Goal: Information Seeking & Learning: Learn about a topic

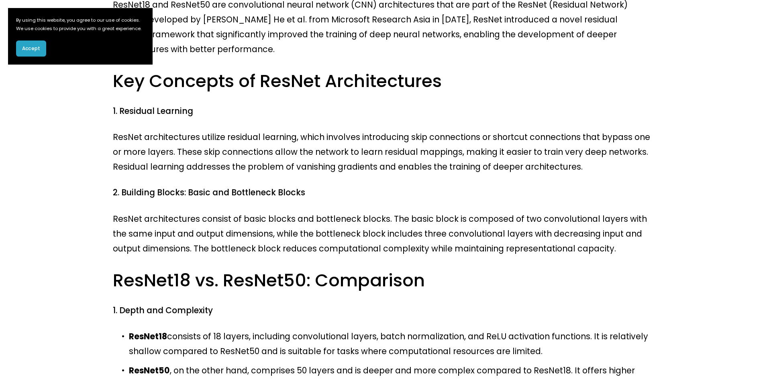
scroll to position [201, 0]
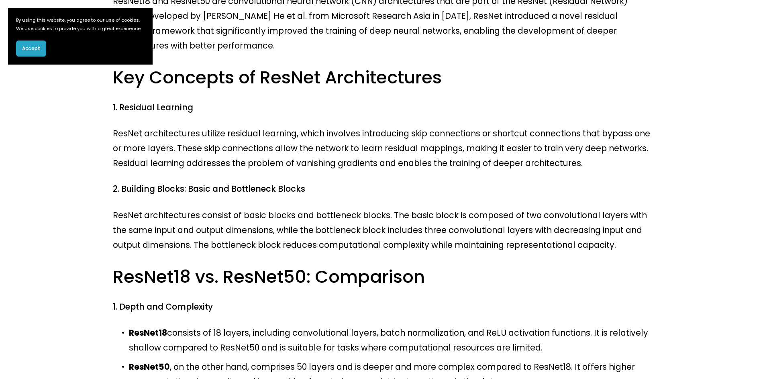
drag, startPoint x: 479, startPoint y: 251, endPoint x: 464, endPoint y: 250, distance: 14.9
click at [464, 326] on p "ResNet18 consists of 18 layers, including convolutional layers, batch normaliza…" at bounding box center [390, 341] width 523 height 30
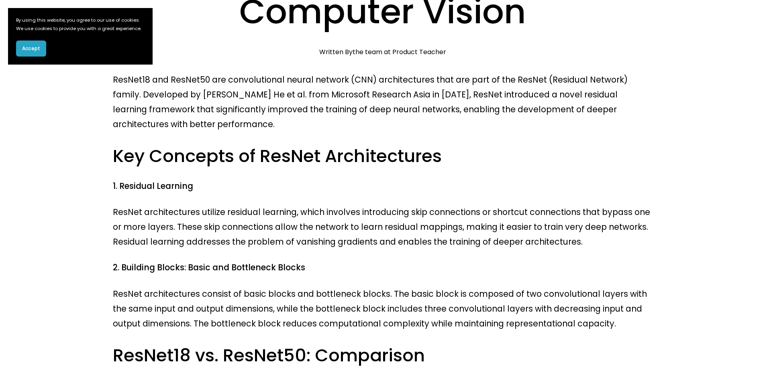
scroll to position [0, 0]
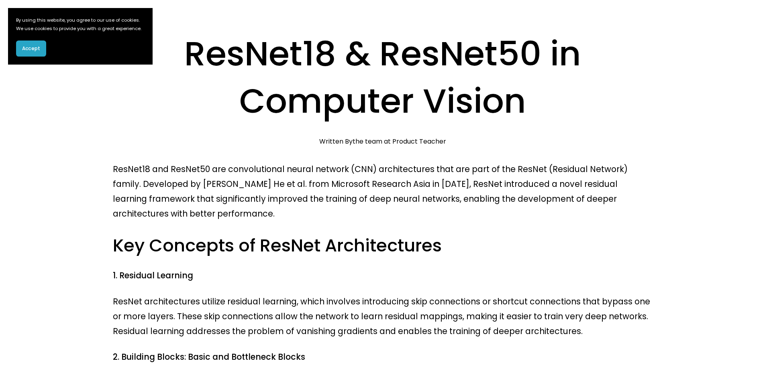
scroll to position [80, 0]
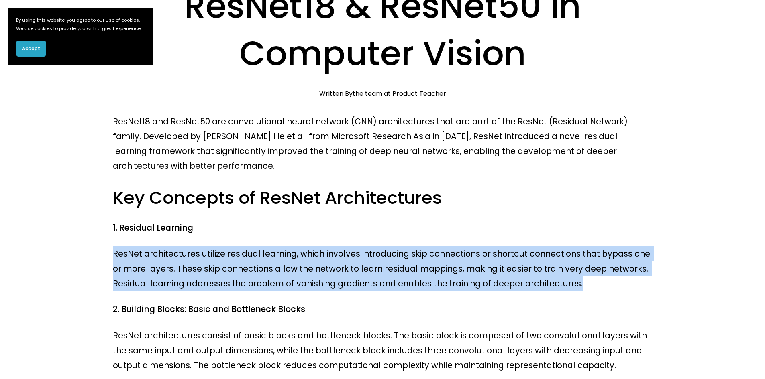
drag, startPoint x: 113, startPoint y: 171, endPoint x: 526, endPoint y: 198, distance: 414.4
click at [526, 247] on p "ResNet architectures utilize residual learning, which involves introducing skip…" at bounding box center [382, 269] width 539 height 45
copy p "ResNet architectures utilize residual learning, which involves introducing skip…"
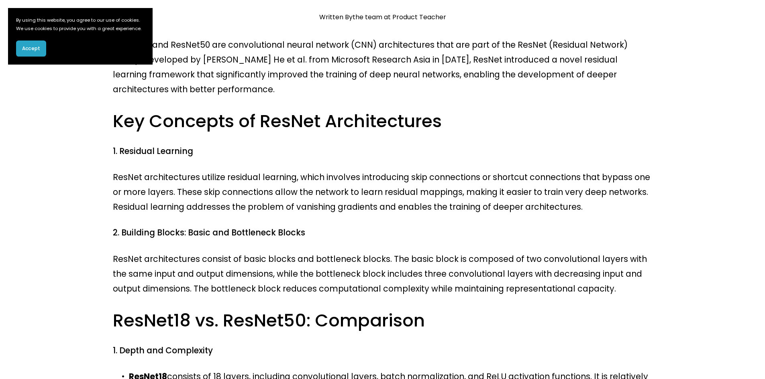
scroll to position [161, 0]
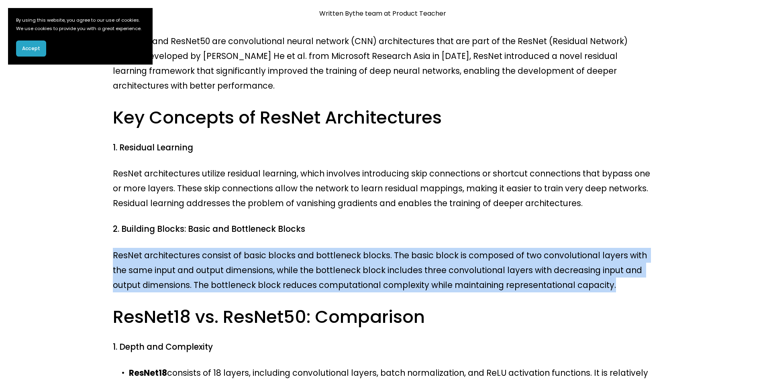
drag, startPoint x: 112, startPoint y: 169, endPoint x: 536, endPoint y: 198, distance: 425.4
copy p "ResNet architectures consist of basic blocks and bottleneck blocks. The basic b…"
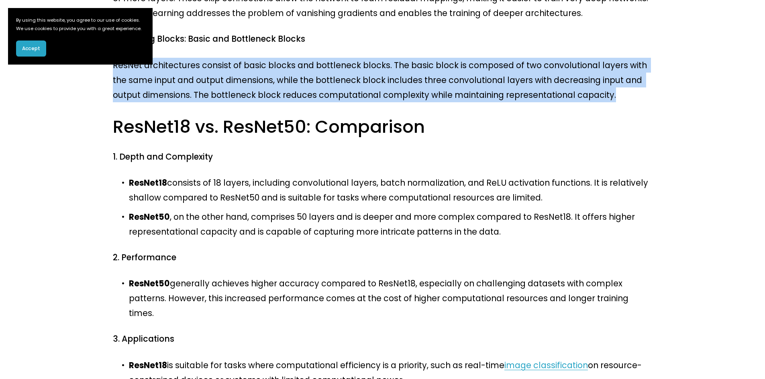
scroll to position [321, 0]
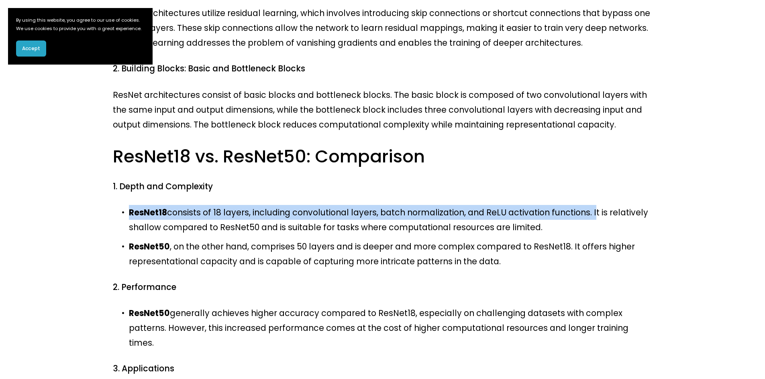
drag, startPoint x: 130, startPoint y: 116, endPoint x: 563, endPoint y: 118, distance: 432.9
click at [563, 205] on p "ResNet18 consists of 18 layers, including convolutional layers, batch normaliza…" at bounding box center [390, 220] width 523 height 30
copy p "ResNet18 consists of 18 layers, including convolutional layers, batch normaliza…"
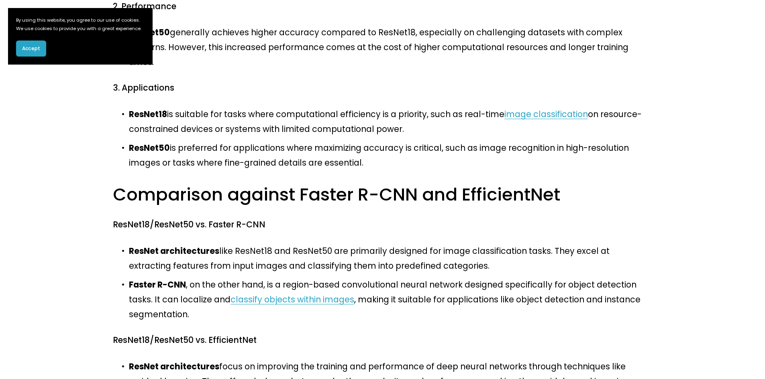
scroll to position [562, 0]
